Goal: Information Seeking & Learning: Learn about a topic

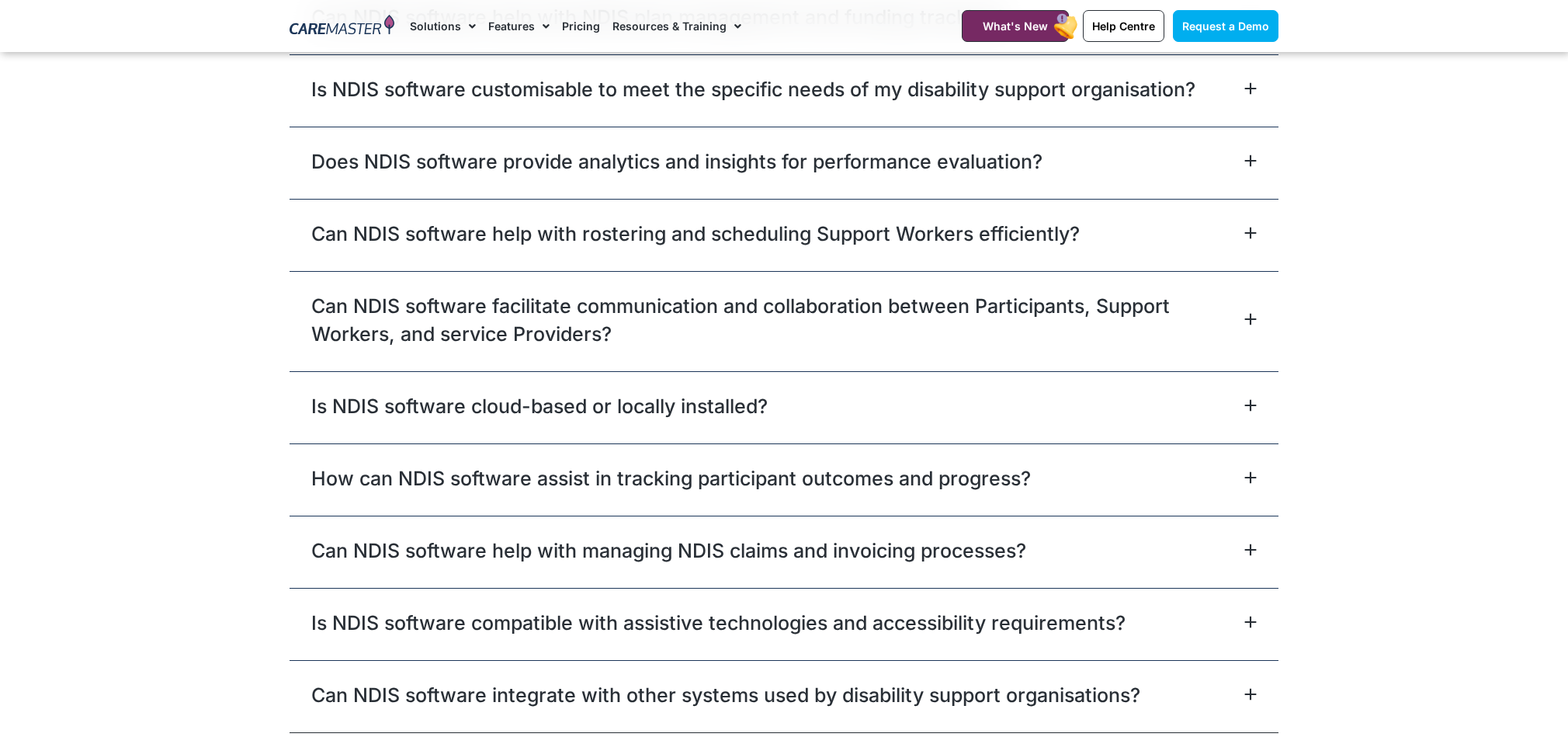
scroll to position [4247, 0]
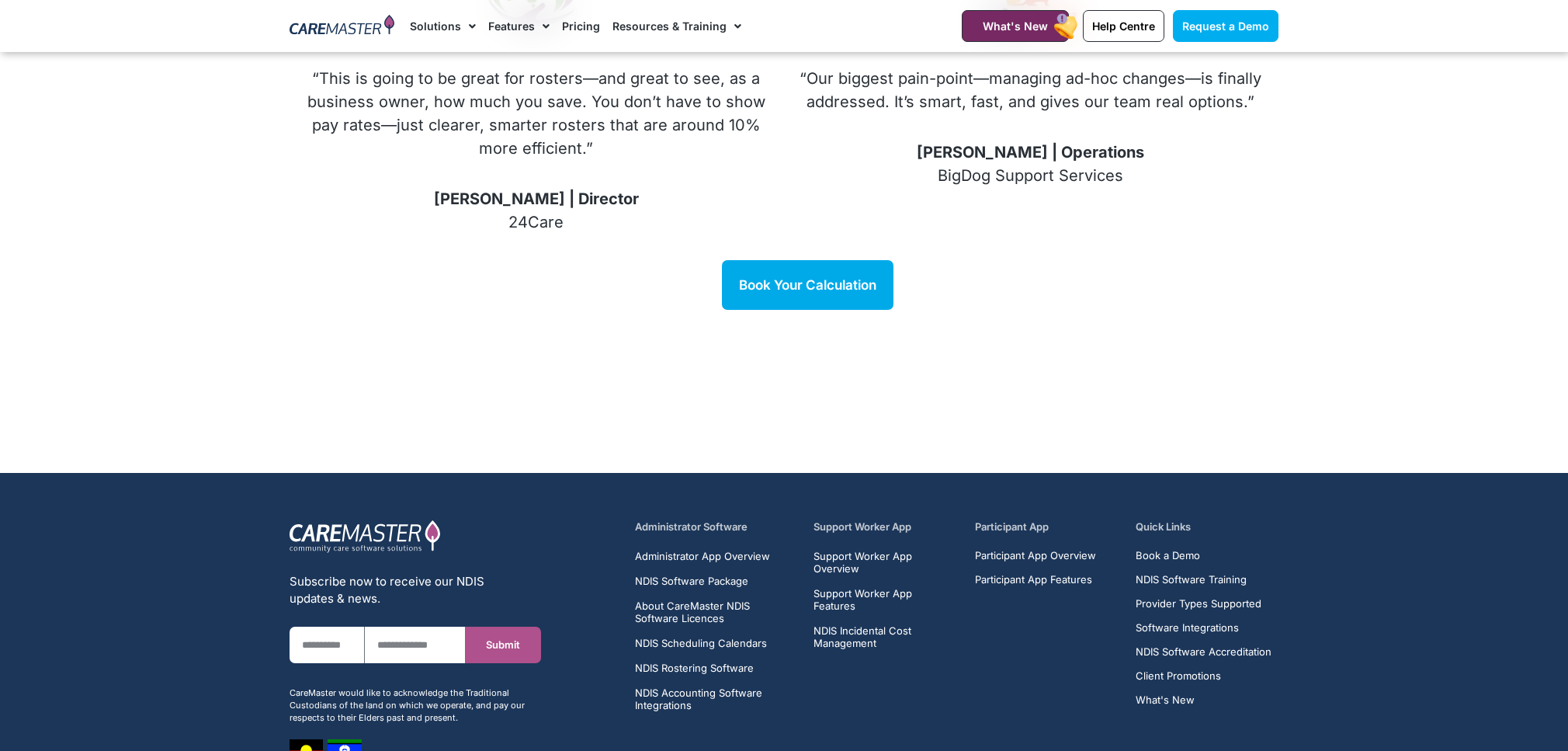
scroll to position [2210, 0]
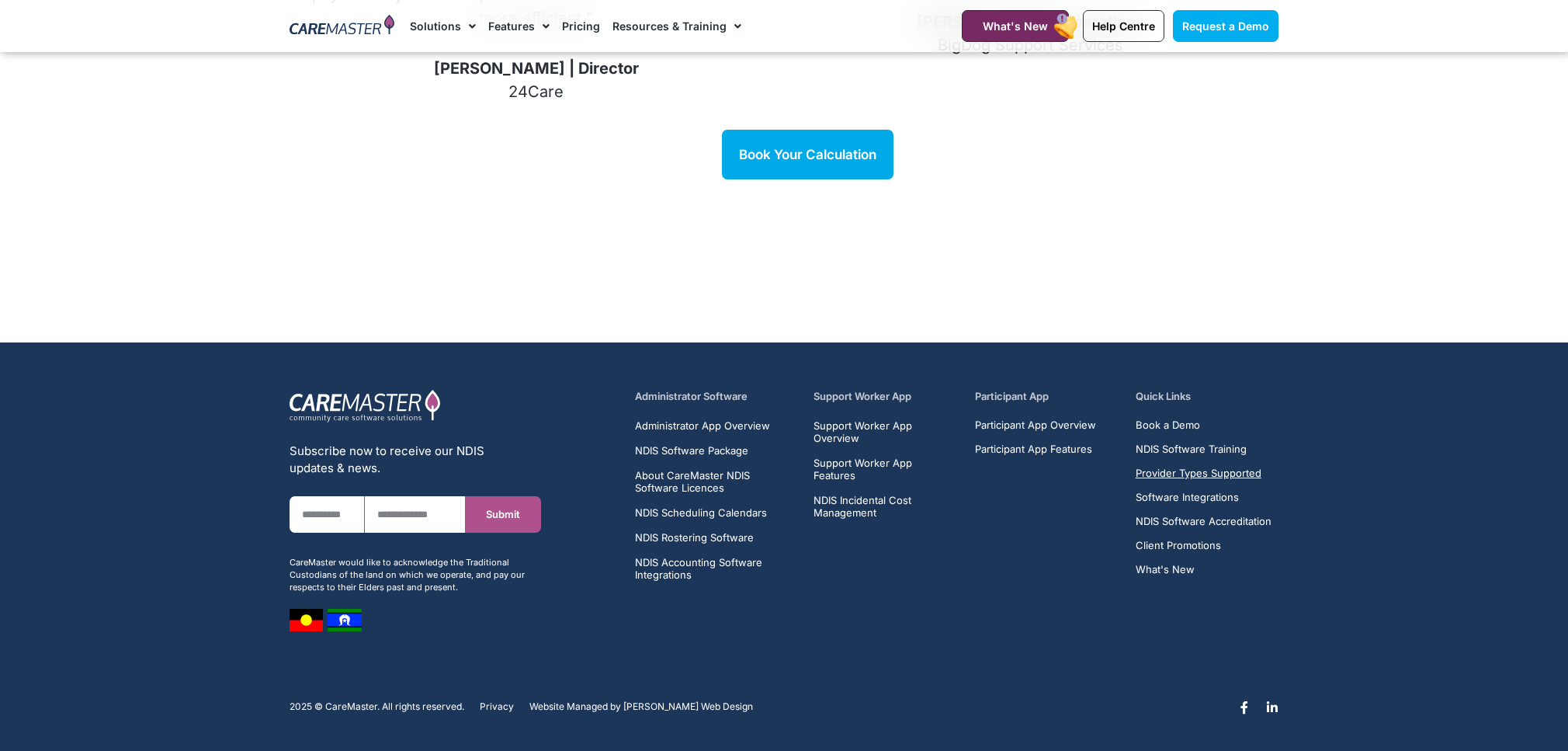
click at [1172, 468] on span "Provider Types Supported" at bounding box center [1198, 473] width 125 height 12
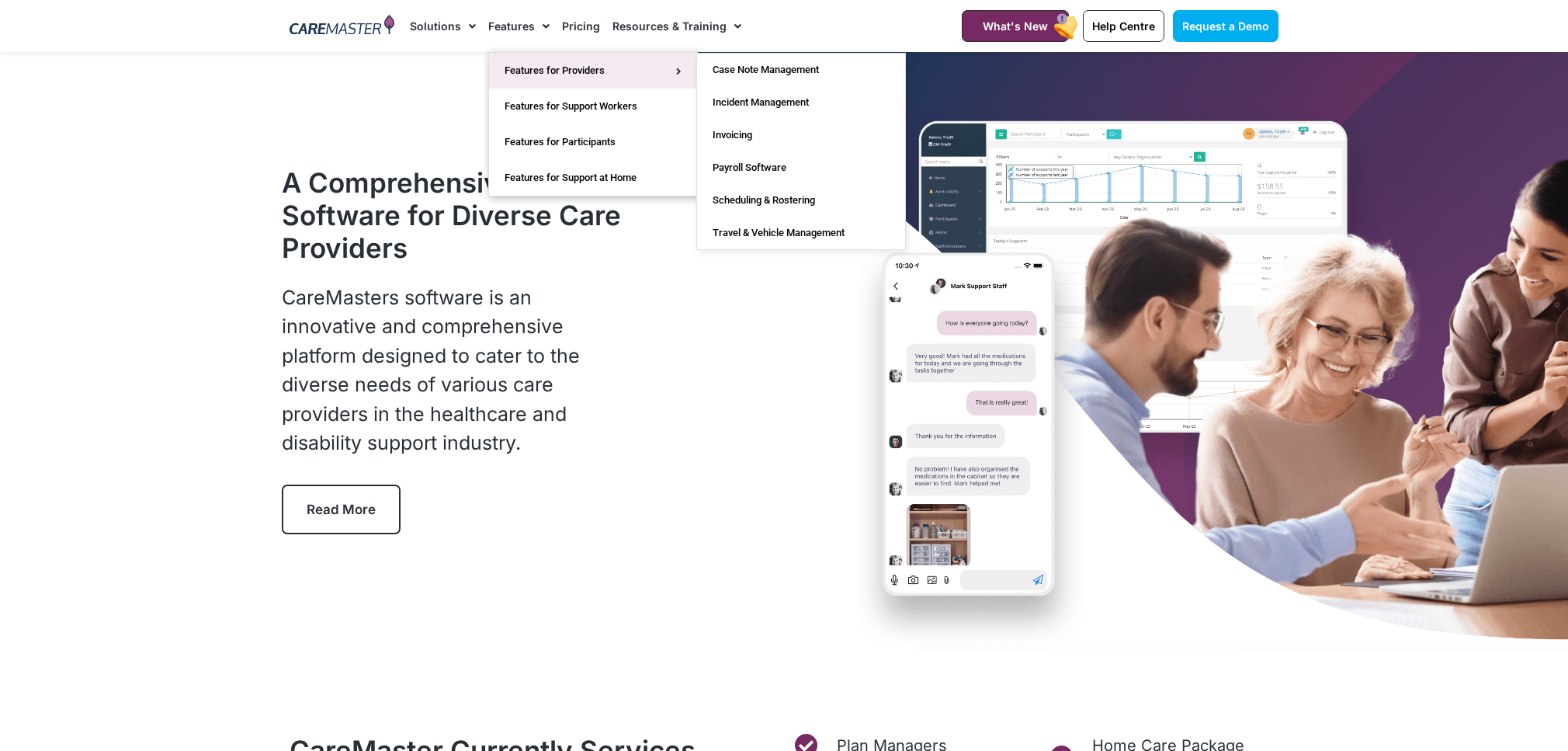
click at [518, 63] on link "Features for Providers" at bounding box center [593, 71] width 208 height 36
